Goal: Information Seeking & Learning: Understand process/instructions

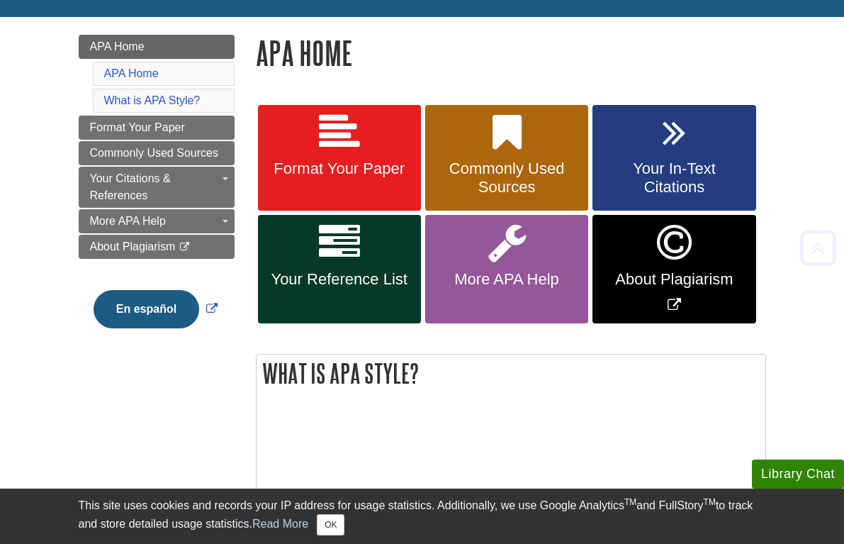
scroll to position [213, 0]
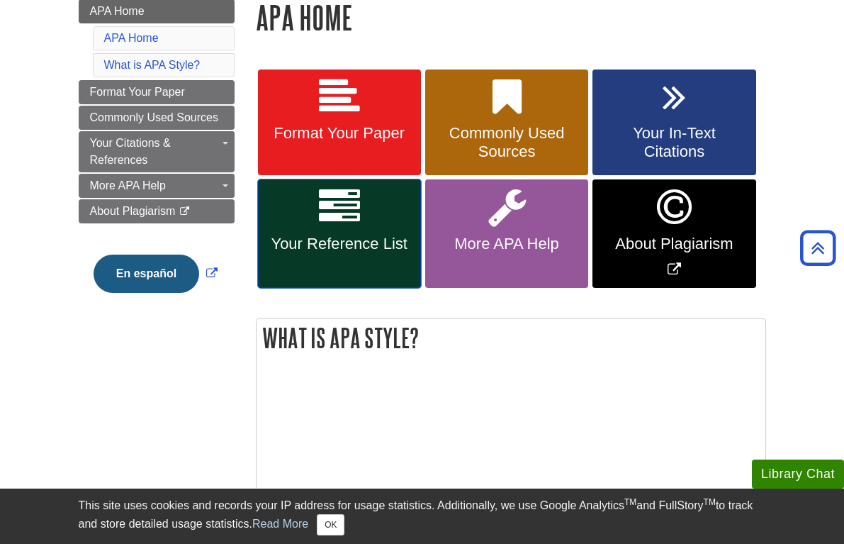
click at [383, 261] on link "Your Reference List" at bounding box center [339, 233] width 163 height 108
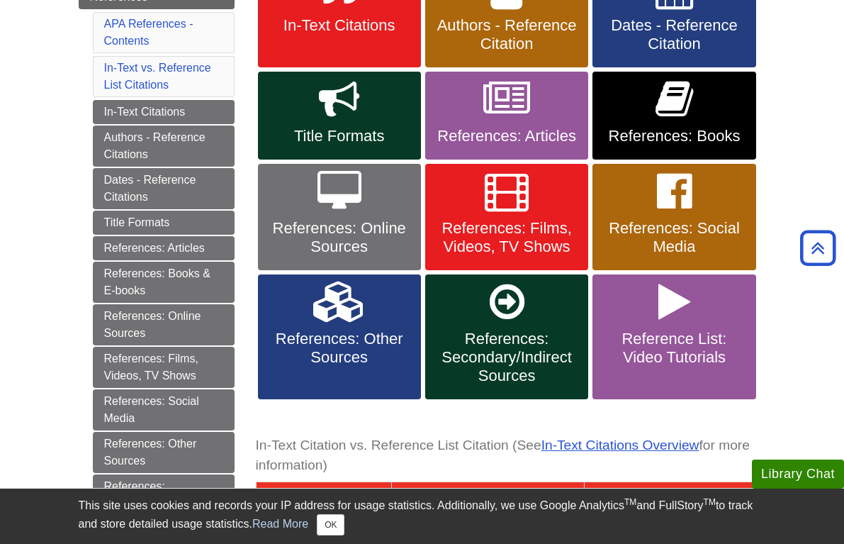
scroll to position [283, 0]
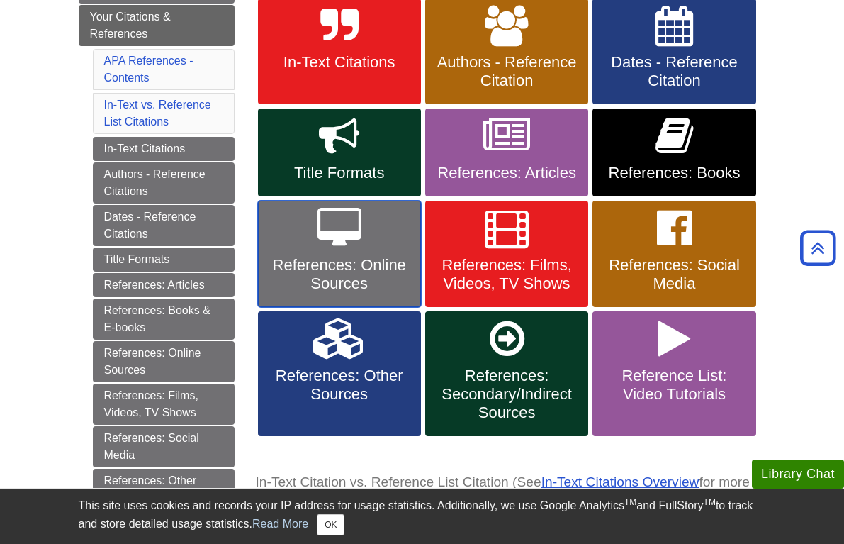
click at [359, 283] on span "References: Online Sources" at bounding box center [340, 274] width 142 height 37
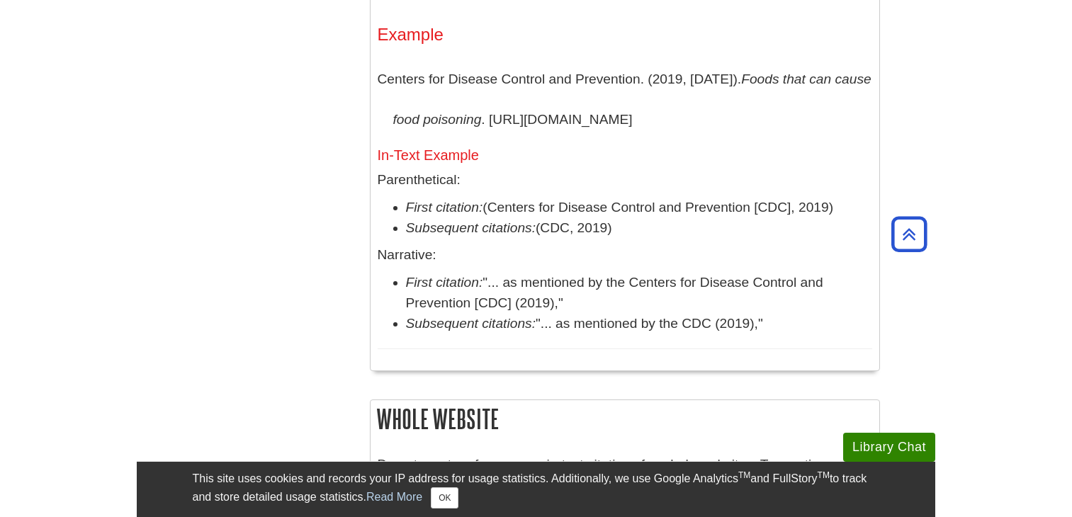
scroll to position [1630, 0]
